Goal: Register for event/course

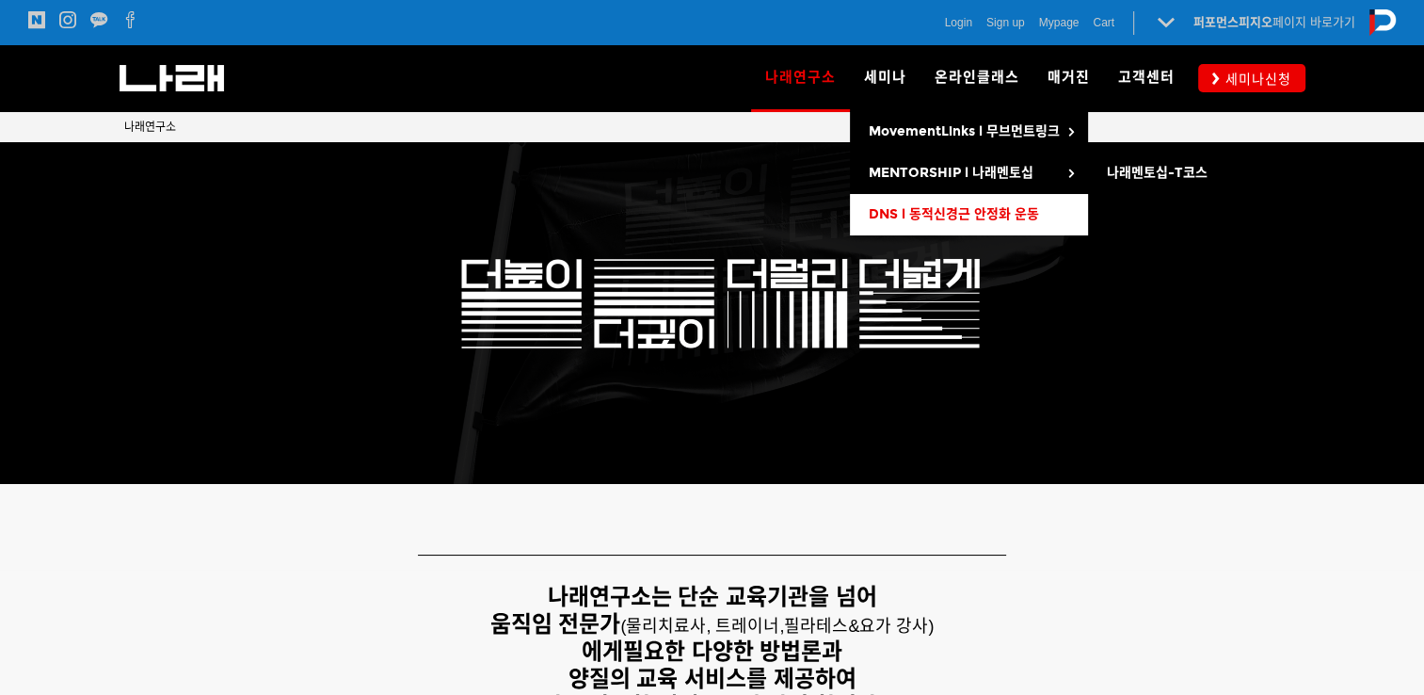
click at [906, 202] on link "DNS l 동적신경근 안정화 운동" at bounding box center [969, 214] width 238 height 41
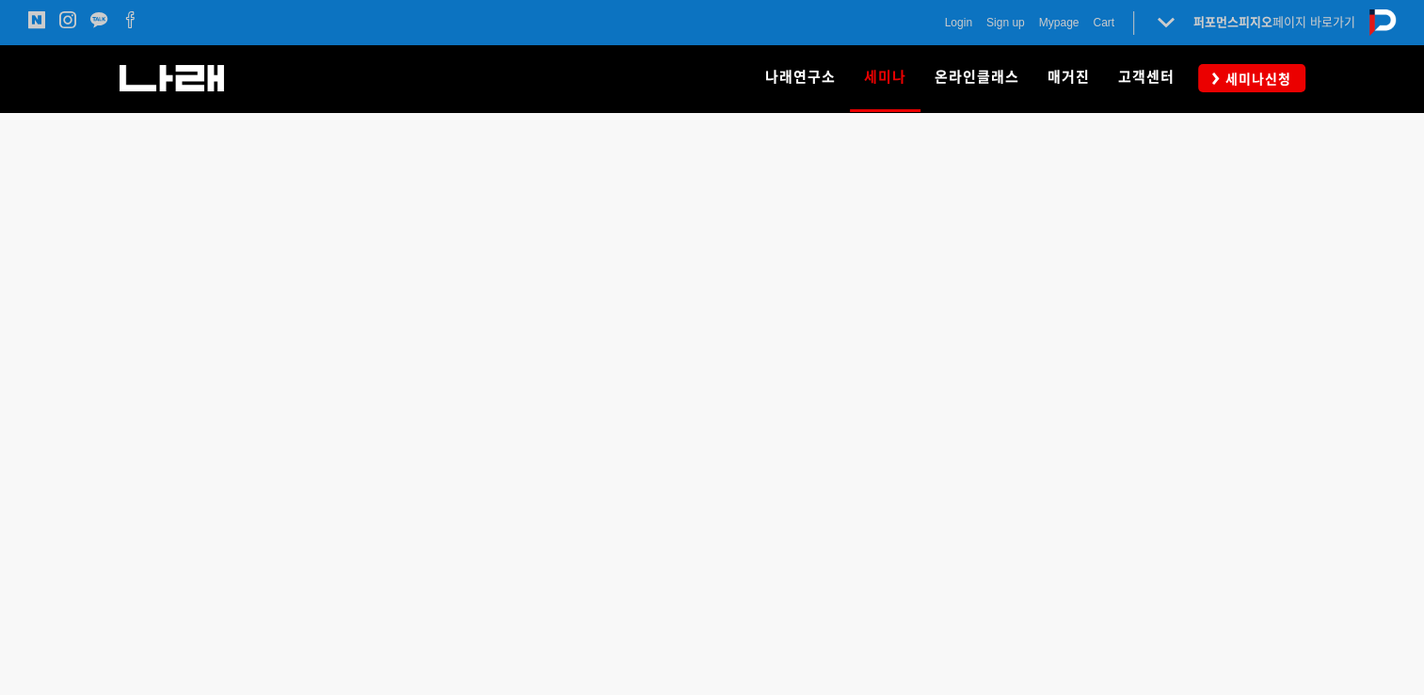
scroll to position [520, 0]
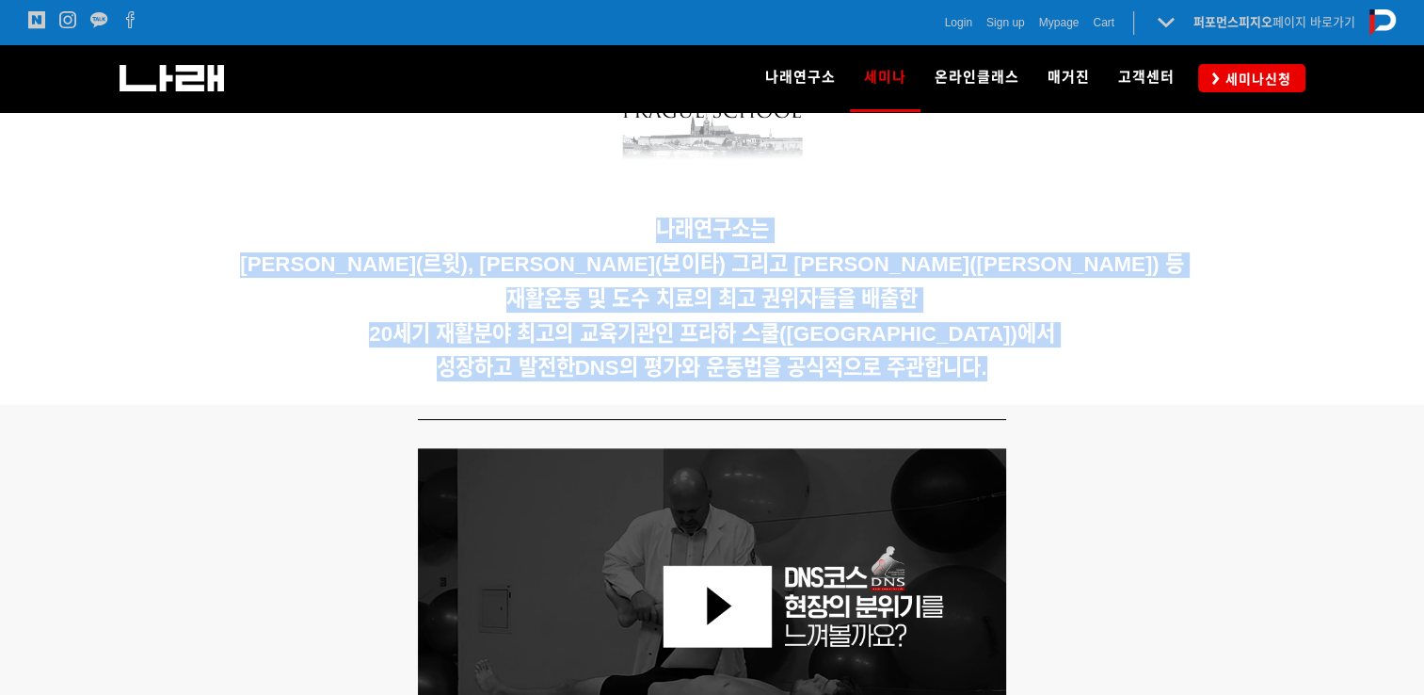
drag, startPoint x: 968, startPoint y: 345, endPoint x: 309, endPoint y: 220, distance: 670.6
click at [328, 223] on div "나래연구소는 [PERSON_NAME](르윗), [PERSON_NAME](보이타) 그리고 [PERSON_NAME]([PERSON_NAME]) 등…" at bounding box center [712, 214] width 1177 height 354
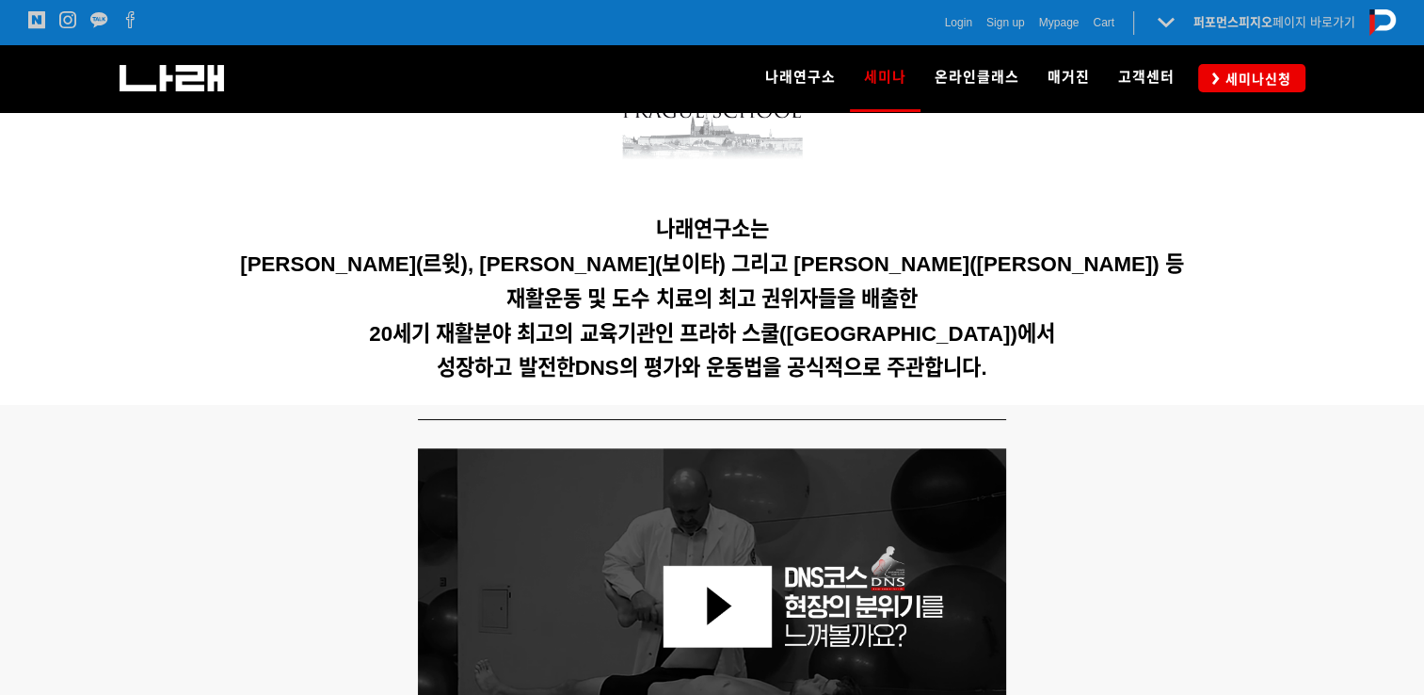
drag, startPoint x: 292, startPoint y: 218, endPoint x: 92, endPoint y: 254, distance: 202.8
click at [92, 254] on div at bounding box center [712, 214] width 1424 height 382
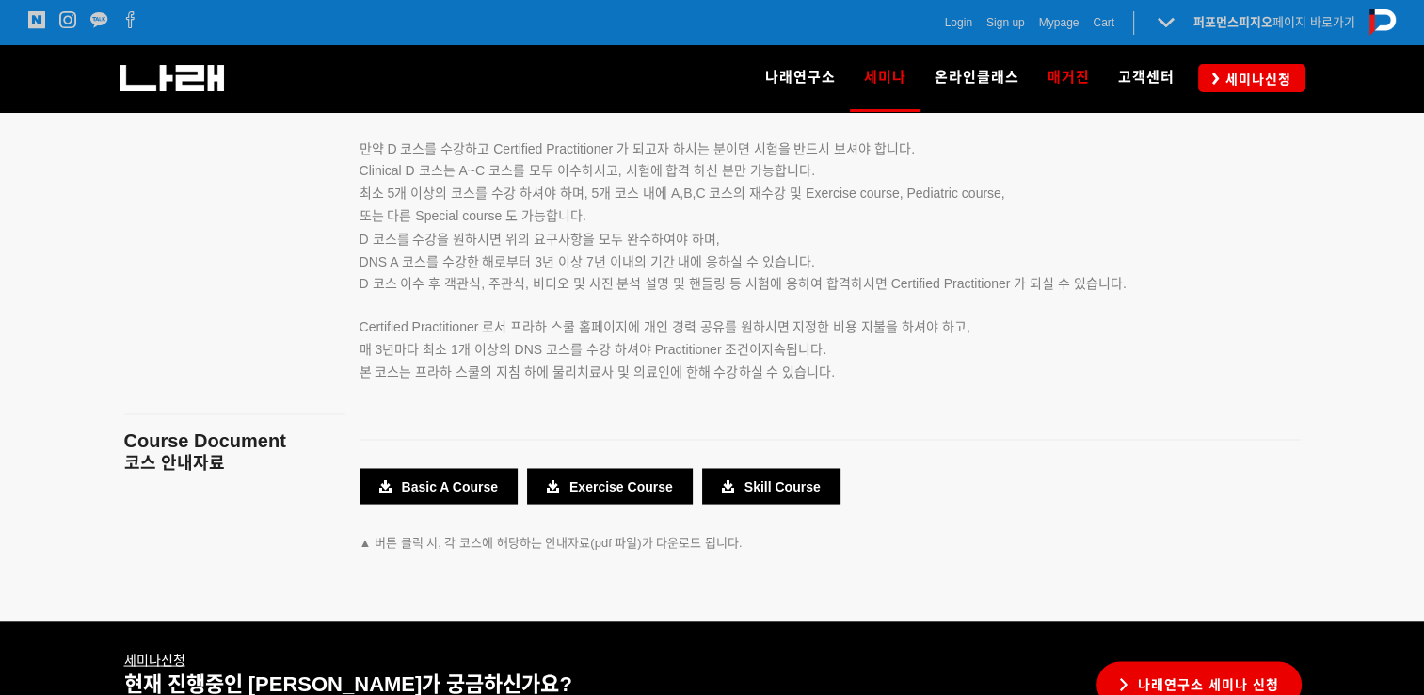
scroll to position [3280, 0]
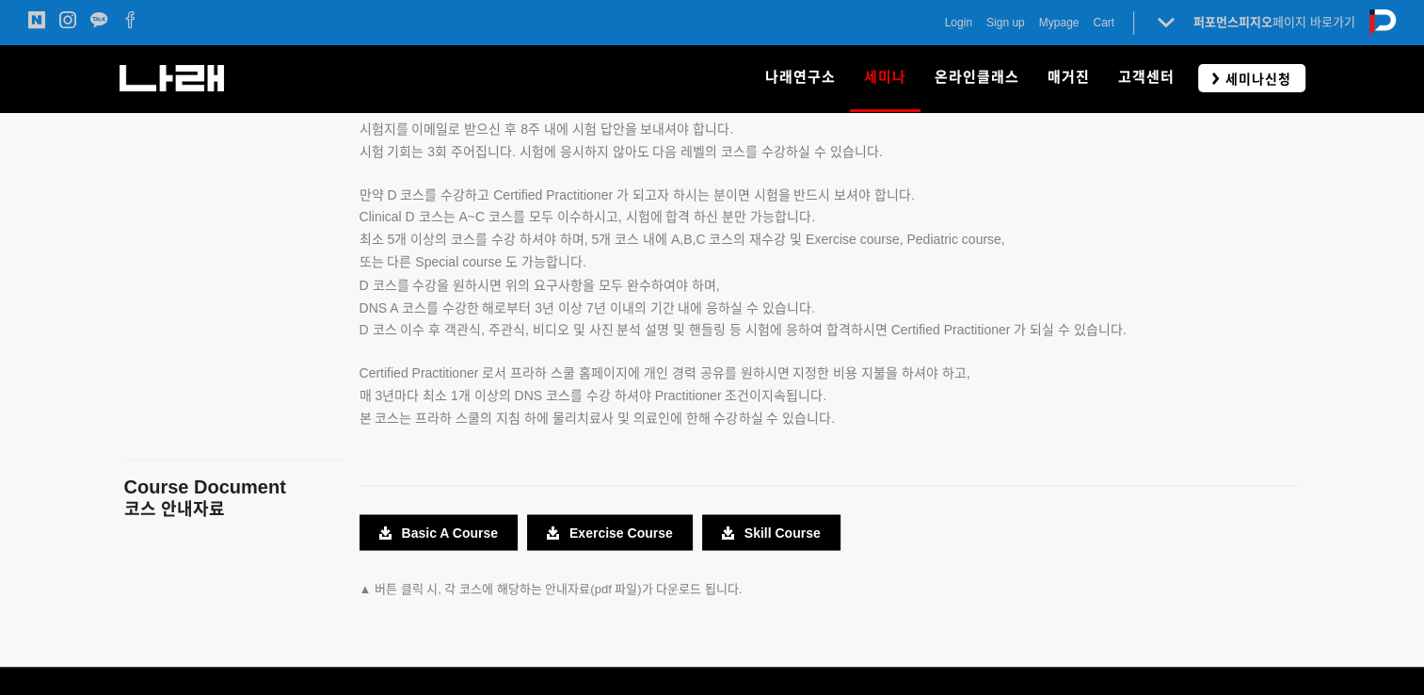
click at [1245, 84] on span "세미나신청" at bounding box center [1256, 79] width 72 height 19
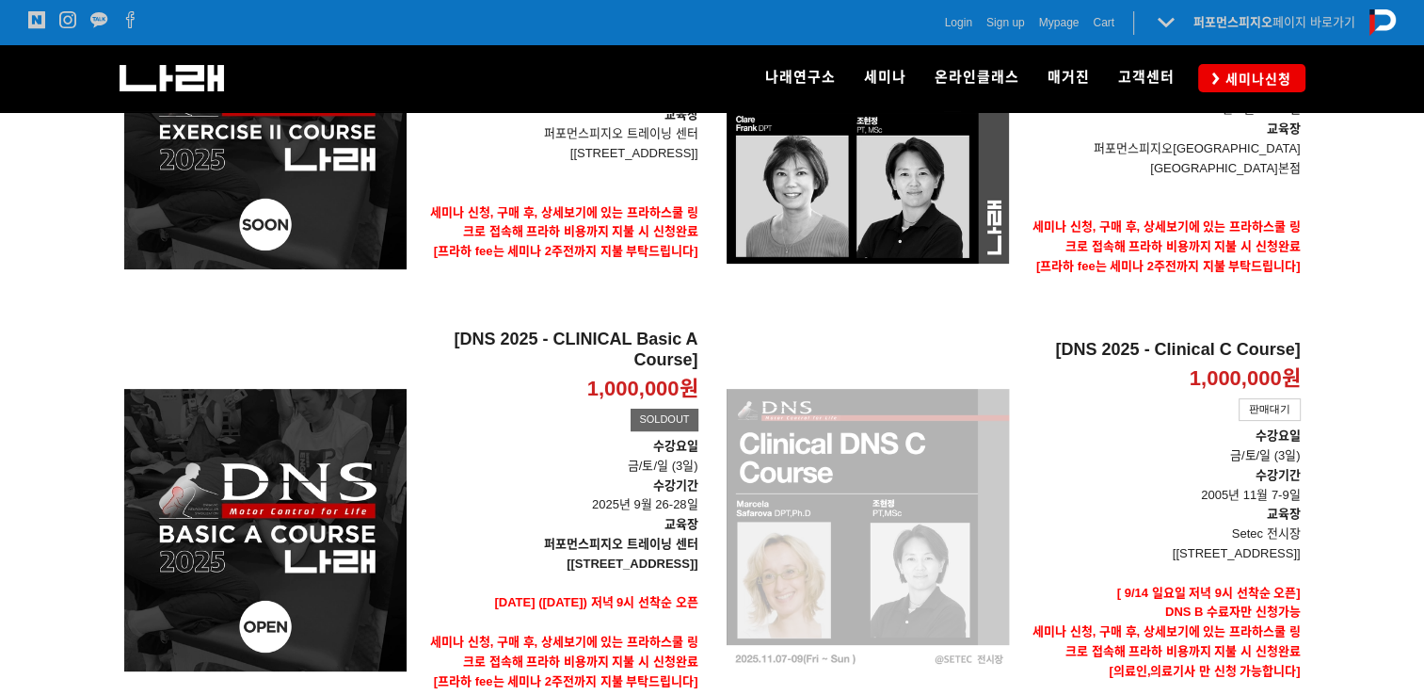
scroll to position [188, 0]
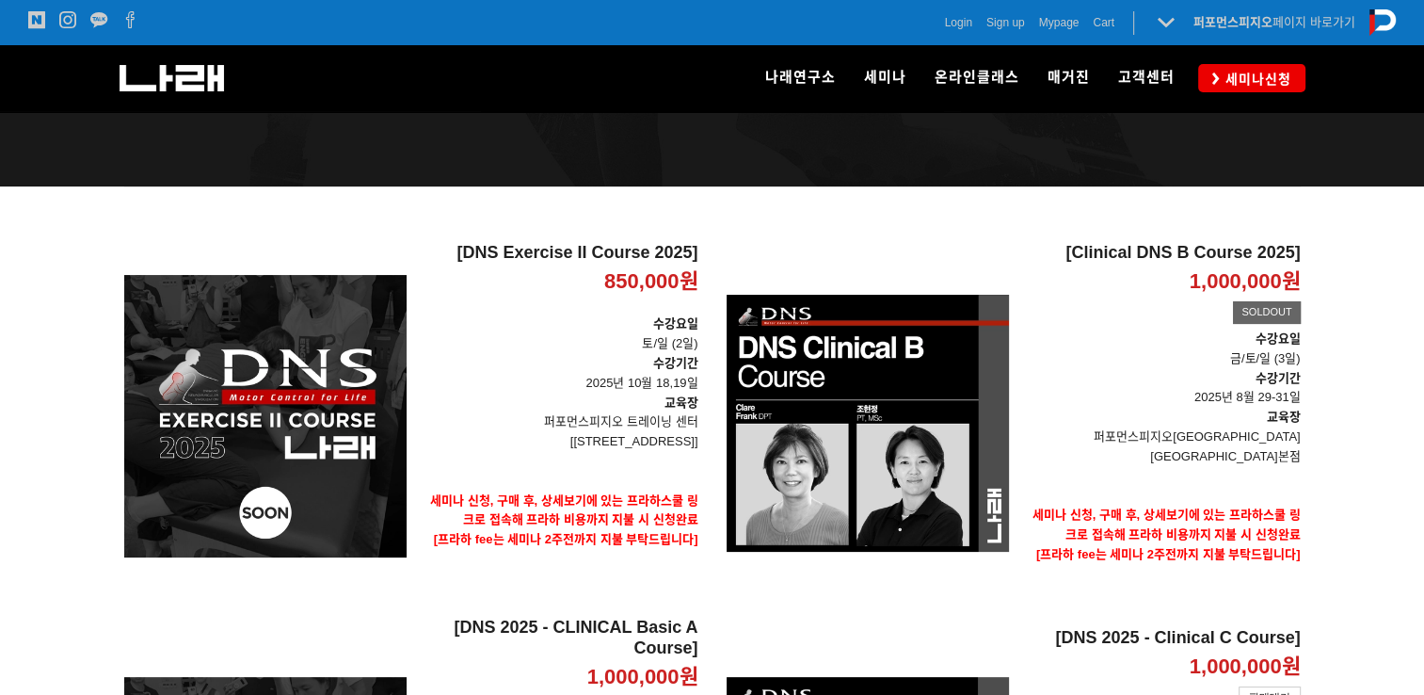
drag, startPoint x: 691, startPoint y: 264, endPoint x: 516, endPoint y: 258, distance: 175.2
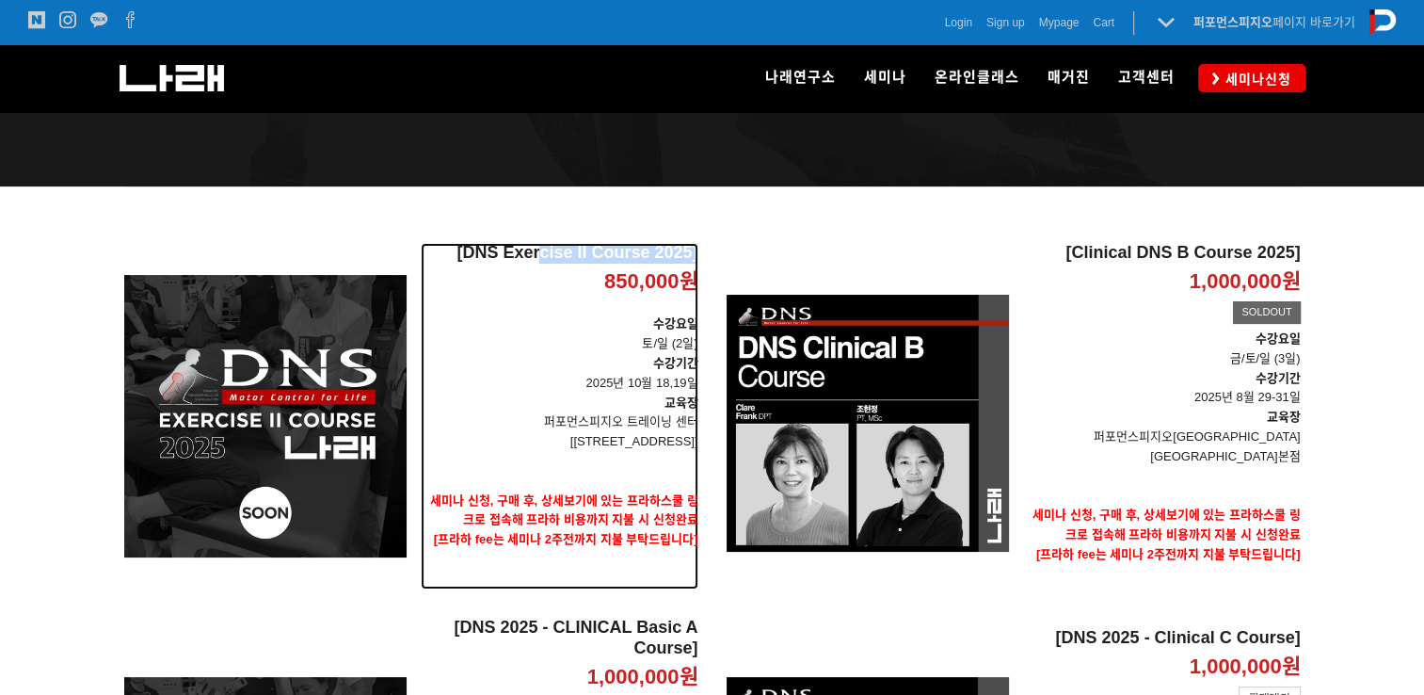
drag, startPoint x: 516, startPoint y: 258, endPoint x: 577, endPoint y: 382, distance: 138.5
click at [577, 382] on p "수강기간 2025년 10월 18,19일" at bounding box center [560, 374] width 278 height 40
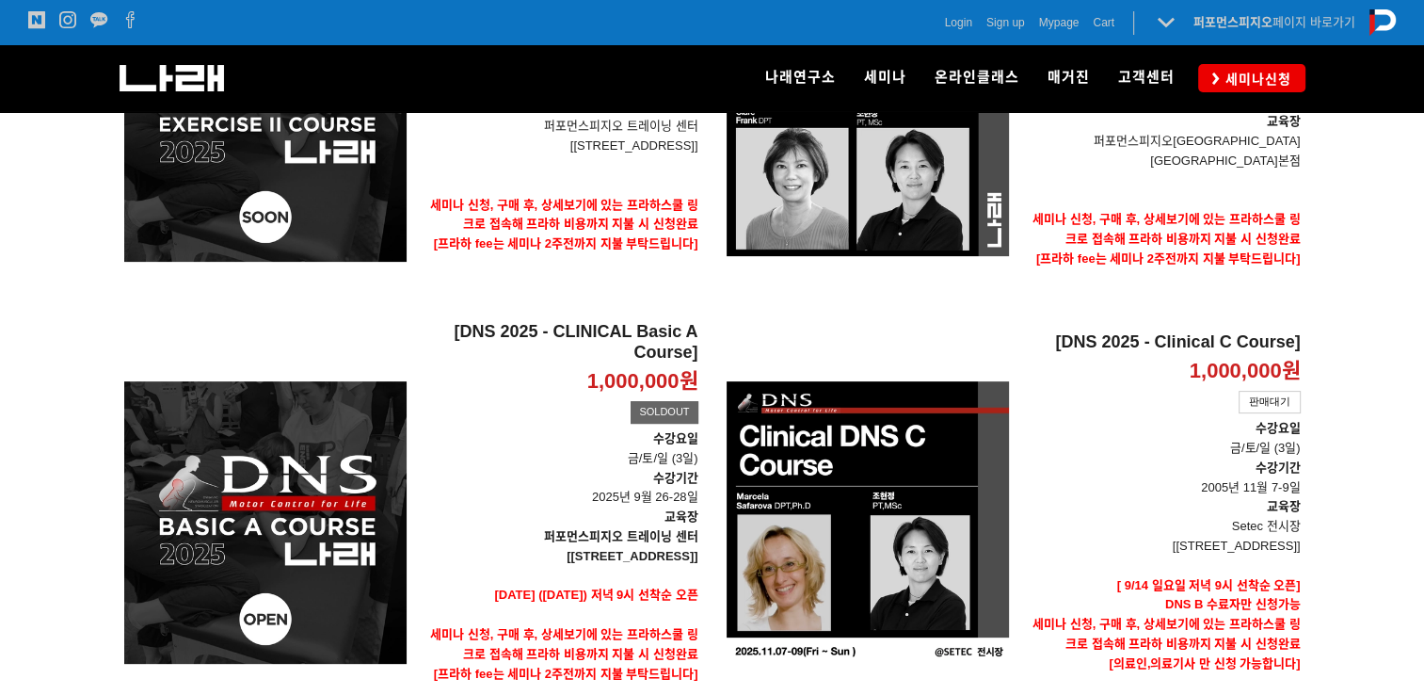
scroll to position [471, 0]
